Goal: Task Accomplishment & Management: Complete application form

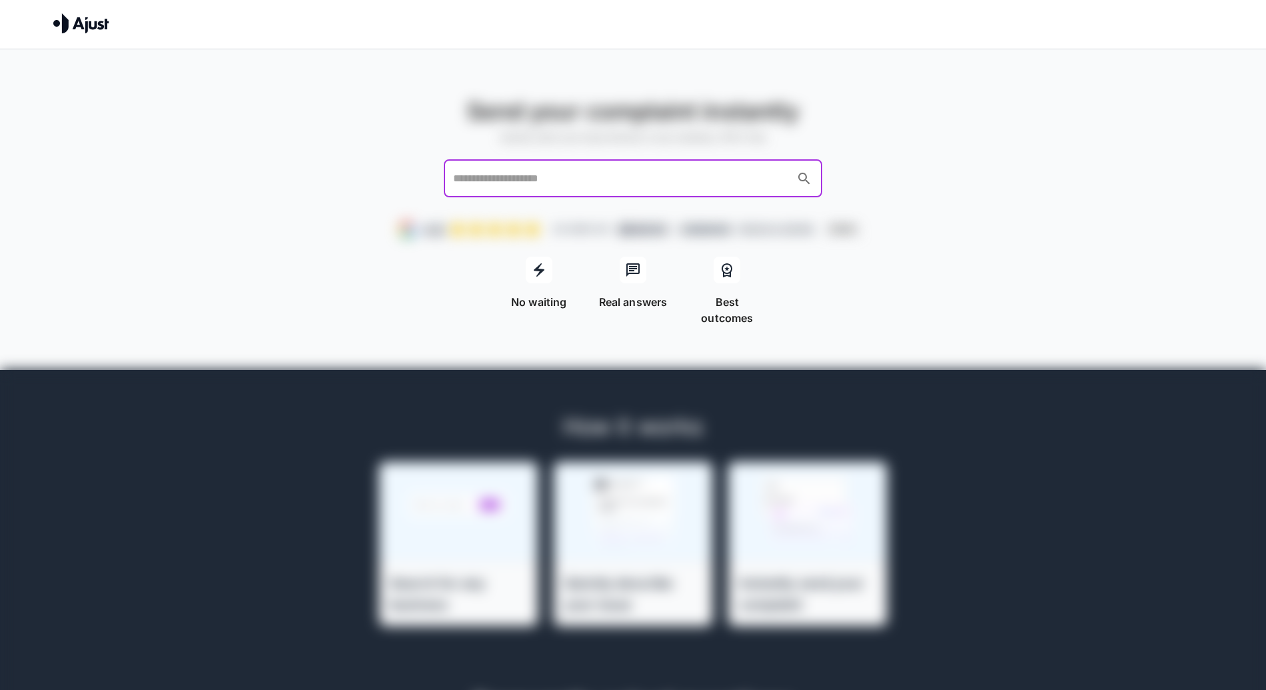
click at [714, 179] on input "text" at bounding box center [620, 178] width 341 height 25
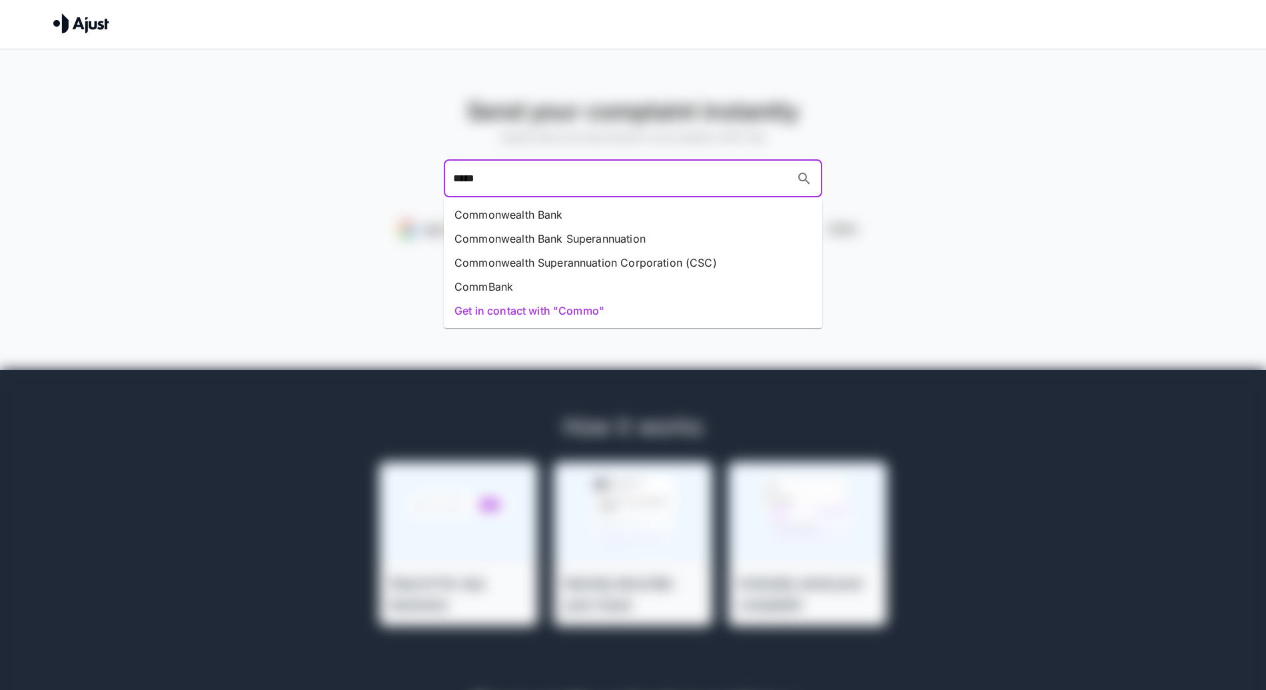
type input "******"
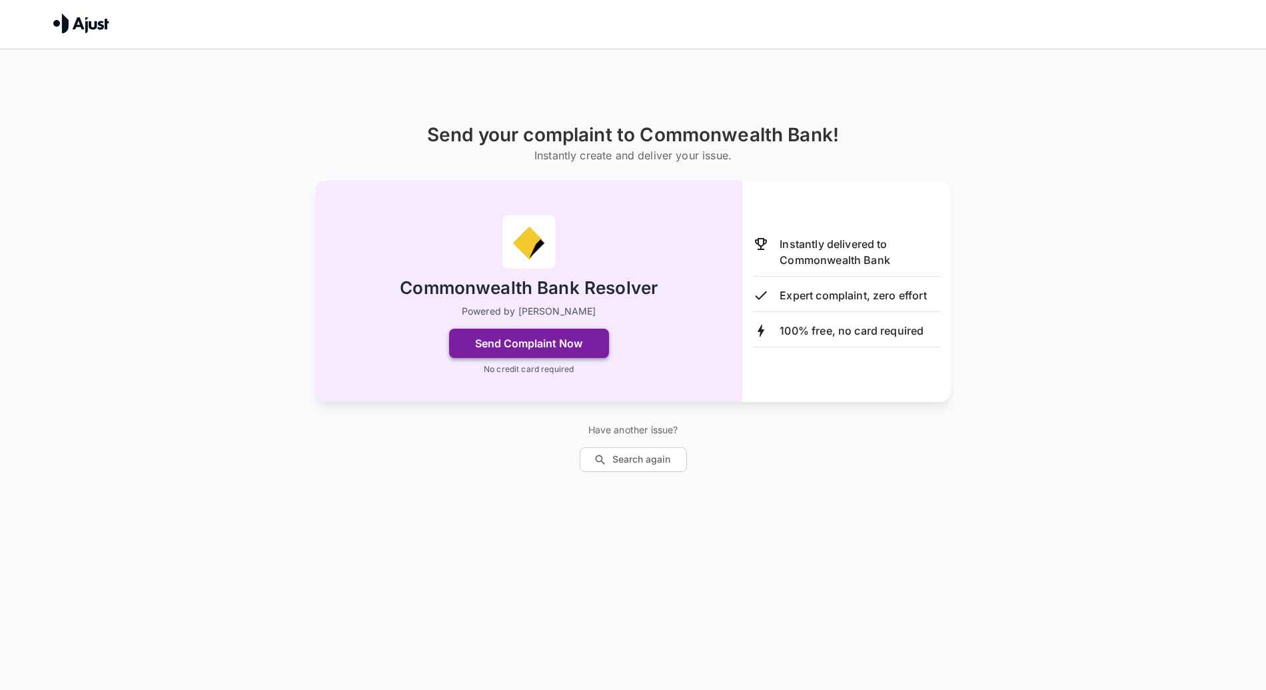
click at [559, 338] on button "Send Complaint Now" at bounding box center [529, 343] width 160 height 29
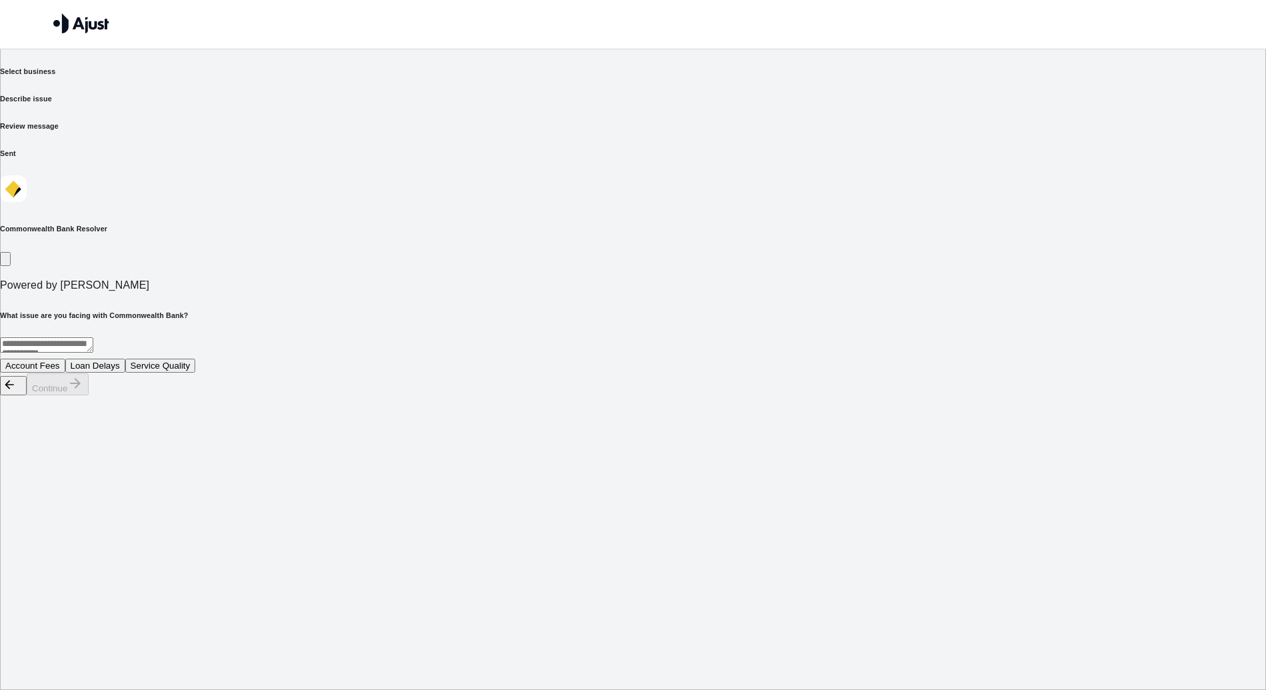
click at [65, 359] on button "Account Fees" at bounding box center [32, 366] width 65 height 14
click at [89, 395] on button "Continue" at bounding box center [58, 384] width 62 height 22
click at [110, 359] on button "Monthly maintenance fee" at bounding box center [55, 366] width 110 height 14
click at [89, 395] on button "Continue" at bounding box center [58, 384] width 62 height 22
click at [691, 337] on div "* ​" at bounding box center [633, 347] width 1266 height 20
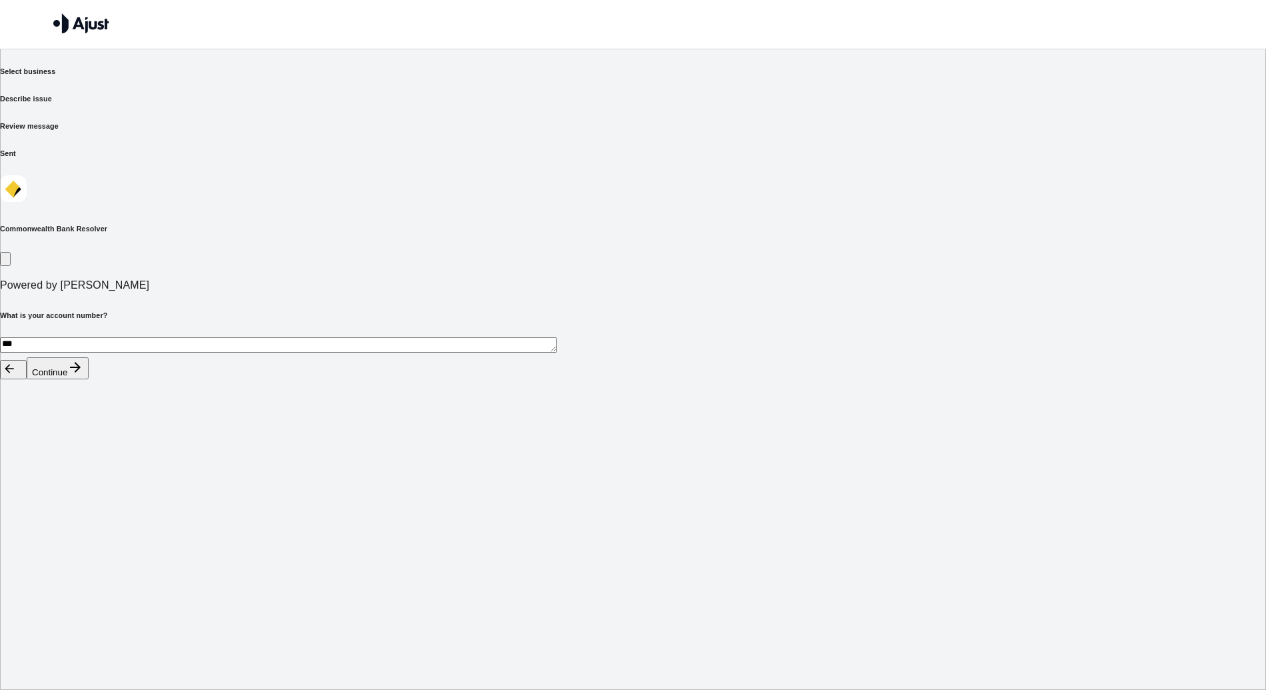
type textarea "***"
click at [89, 379] on button "Continue" at bounding box center [58, 368] width 62 height 22
click at [69, 359] on button "Refund of fees" at bounding box center [34, 366] width 69 height 14
click at [89, 395] on button "Continue" at bounding box center [58, 384] width 62 height 22
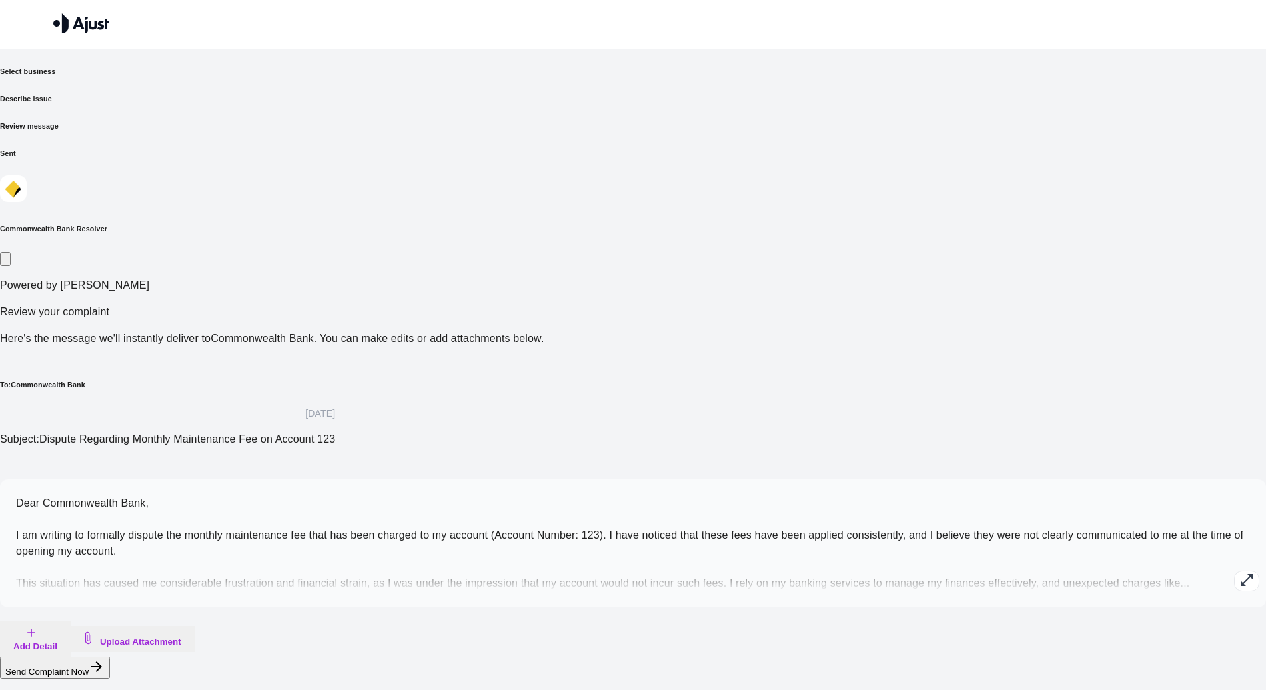
click at [1239, 572] on icon "button" at bounding box center [1247, 580] width 16 height 16
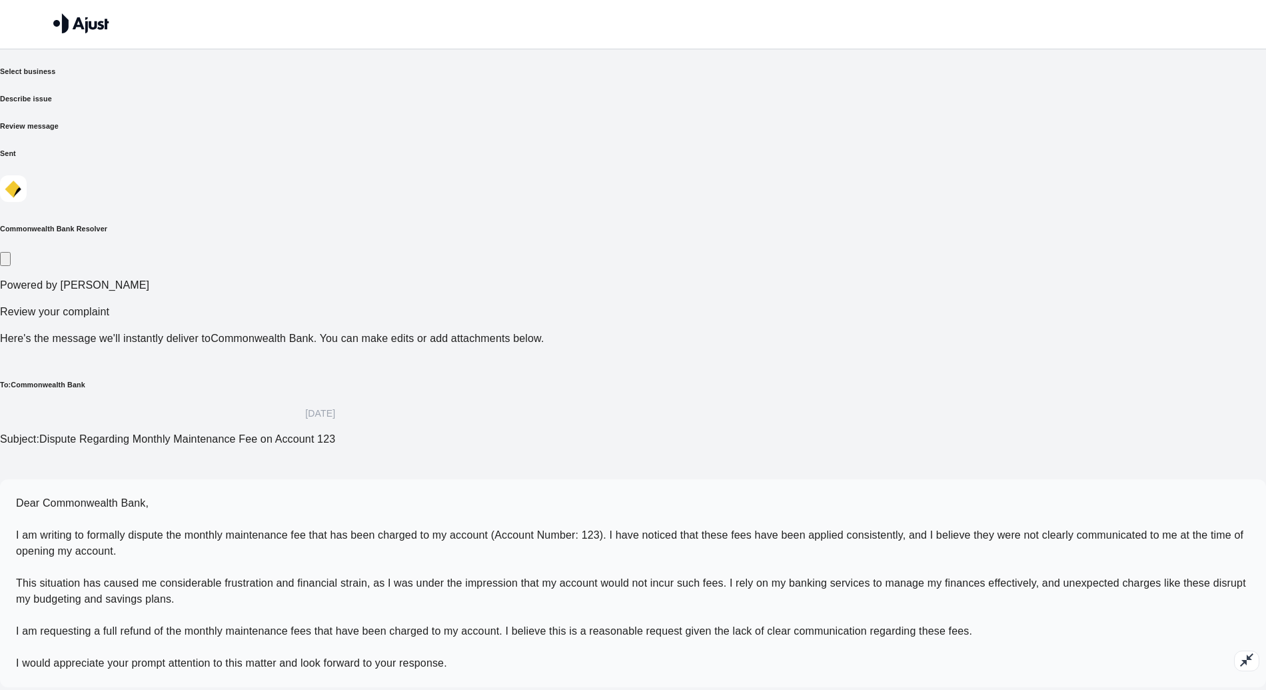
scroll to position [15, 0]
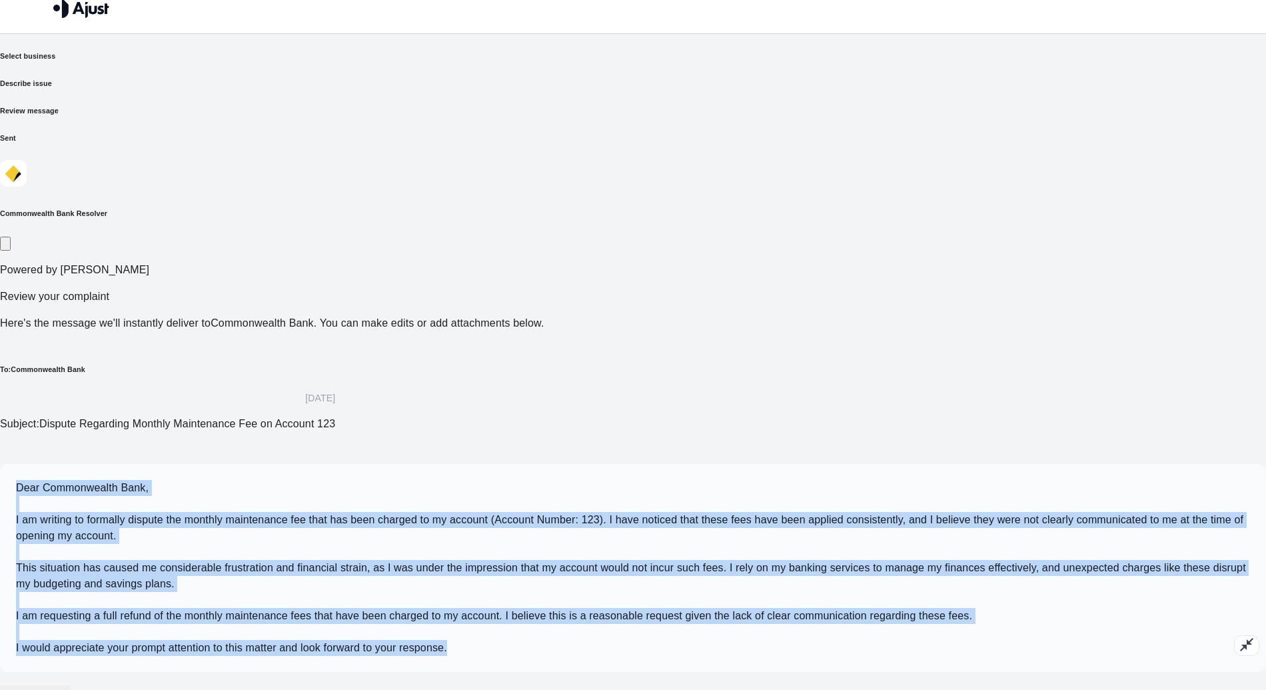
drag, startPoint x: 813, startPoint y: 561, endPoint x: 343, endPoint y: 303, distance: 537.0
click at [343, 480] on div "Dear Commonwealth Bank, I am writing to formally dispute the monthly maintenanc…" at bounding box center [633, 568] width 1234 height 176
copy span "Dear Commonwealth Bank, I am writing to formally dispute the monthly maintenanc…"
click at [85, 7] on img at bounding box center [81, 8] width 56 height 20
